Goal: Information Seeking & Learning: Learn about a topic

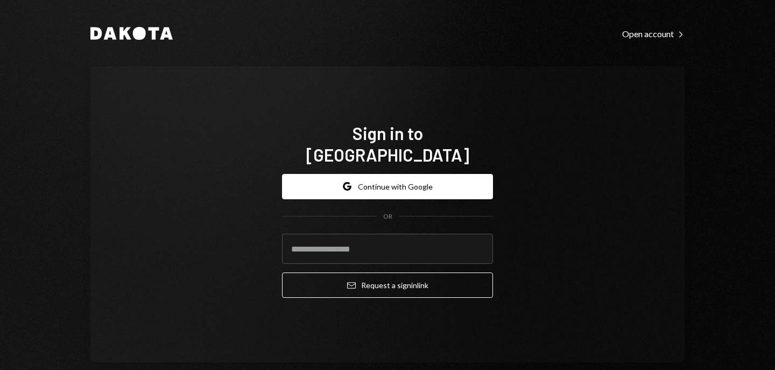
click at [119, 23] on div "Dakota Open account Right Caret Sign in to [GEOGRAPHIC_DATA] Google Continue wi…" at bounding box center [387, 194] width 645 height 388
click at [124, 27] on icon at bounding box center [125, 33] width 12 height 12
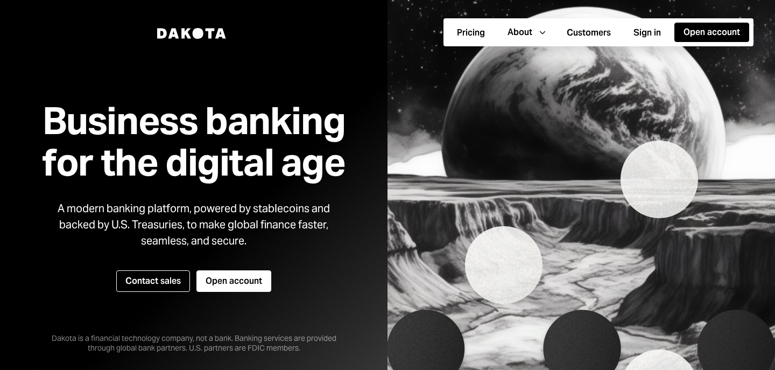
click at [204, 41] on div "Dakota" at bounding box center [192, 33] width 82 height 28
click at [196, 31] on icon at bounding box center [198, 33] width 11 height 11
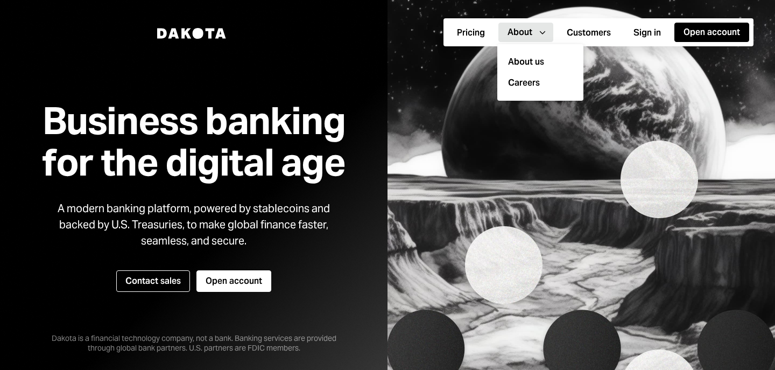
click at [523, 31] on div "About" at bounding box center [519, 32] width 25 height 12
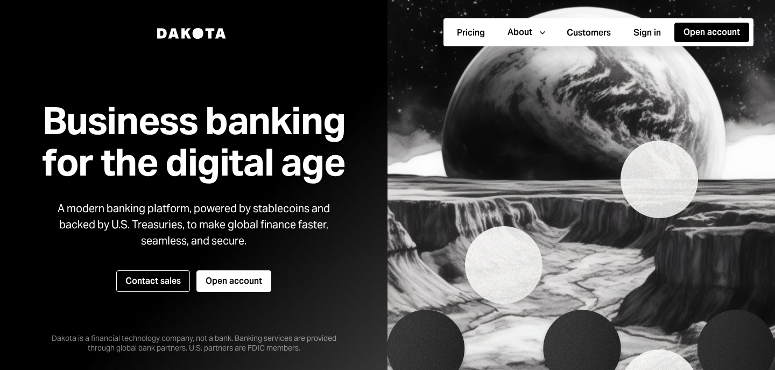
click at [527, 42] on div "Pricing About Caret Down Customers Sign in Open account" at bounding box center [598, 32] width 310 height 28
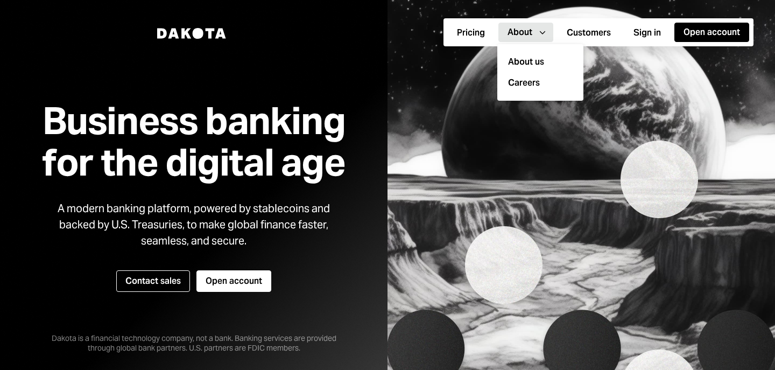
click at [521, 40] on button "About Caret Down" at bounding box center [525, 32] width 55 height 19
click at [517, 39] on button "About Caret Down" at bounding box center [525, 32] width 55 height 19
click at [515, 39] on button "About Caret Down" at bounding box center [525, 32] width 55 height 19
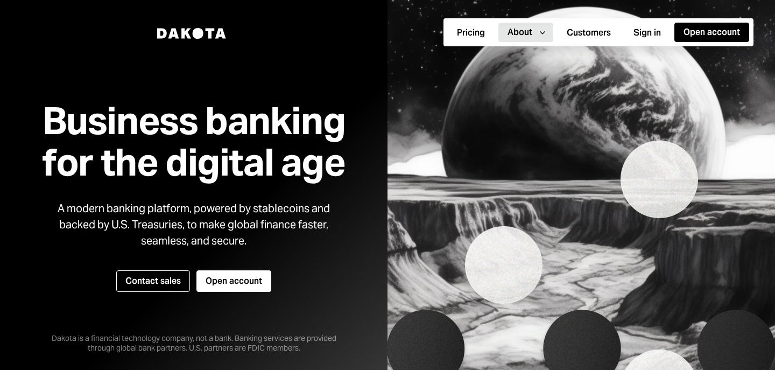
click at [529, 36] on div "About" at bounding box center [519, 32] width 25 height 12
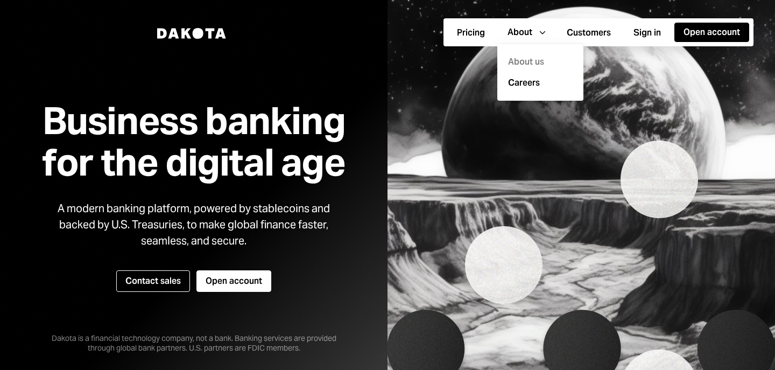
click at [529, 54] on div "About us" at bounding box center [539, 62] width 73 height 21
click at [526, 62] on div "About us" at bounding box center [539, 62] width 73 height 21
click at [526, 61] on div "About us" at bounding box center [539, 62] width 73 height 21
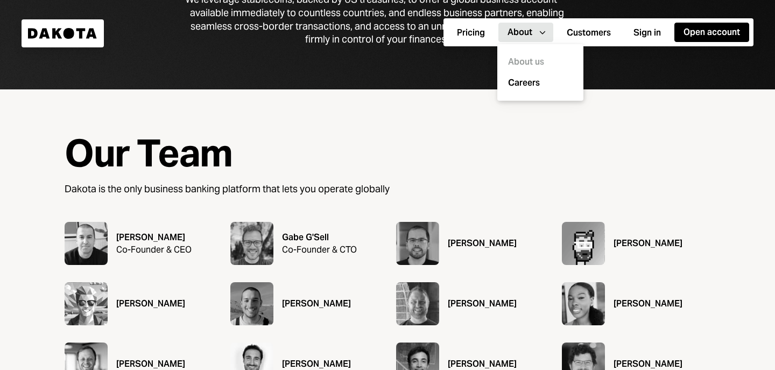
scroll to position [461, 0]
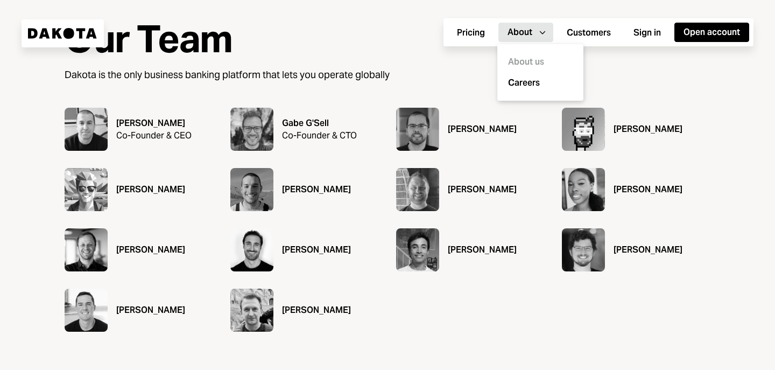
click at [302, 252] on div "[PERSON_NAME]" at bounding box center [316, 249] width 69 height 13
click at [303, 251] on div "[PERSON_NAME]" at bounding box center [316, 249] width 69 height 13
click at [256, 254] on img at bounding box center [251, 249] width 43 height 43
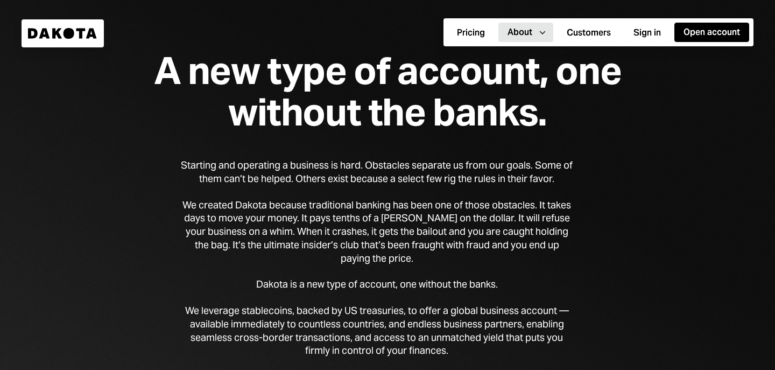
scroll to position [0, 0]
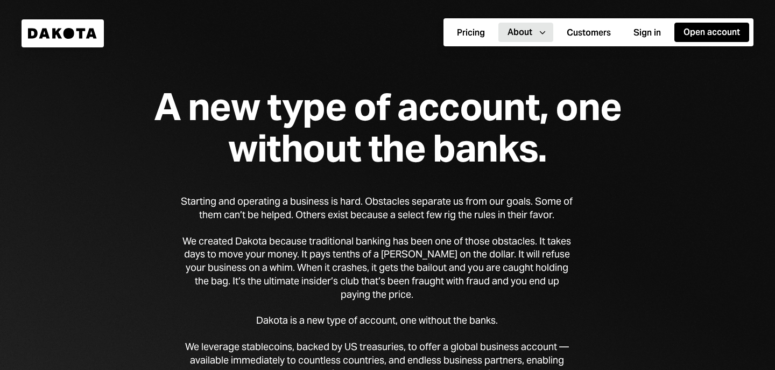
click at [72, 52] on div "A new type of account, one without the banks. Starting and operating a business…" at bounding box center [387, 218] width 775 height 436
click at [65, 43] on div "Dakota" at bounding box center [63, 33] width 82 height 28
